Goal: Task Accomplishment & Management: Complete application form

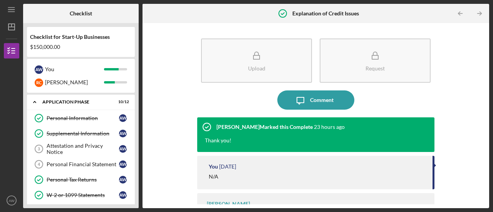
click at [53, 151] on div "Attestation and Privacy Notice" at bounding box center [83, 149] width 72 height 12
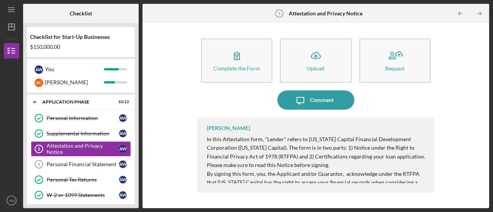
click at [247, 59] on button "Complete the Form Form" at bounding box center [236, 61] width 71 height 44
click at [59, 161] on div "Personal Financial Statement" at bounding box center [83, 164] width 72 height 6
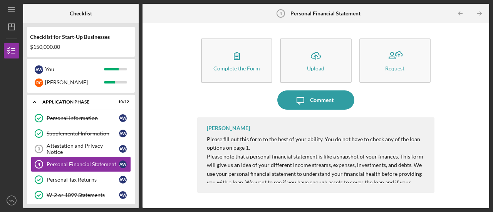
click at [243, 52] on icon "button" at bounding box center [236, 55] width 19 height 19
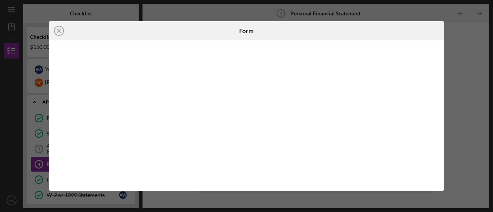
click at [59, 34] on icon "Icon/Close" at bounding box center [58, 30] width 19 height 19
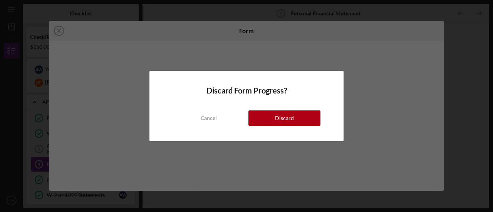
click at [270, 111] on button "Discard" at bounding box center [284, 118] width 72 height 15
